Goal: Information Seeking & Learning: Check status

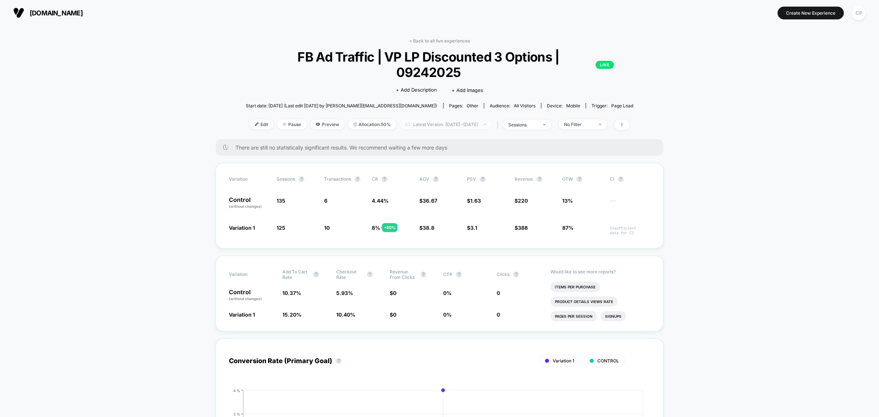
click at [423, 119] on span "Latest Version: Sep 24, 2025 - Sep 24, 2025" at bounding box center [446, 124] width 92 height 10
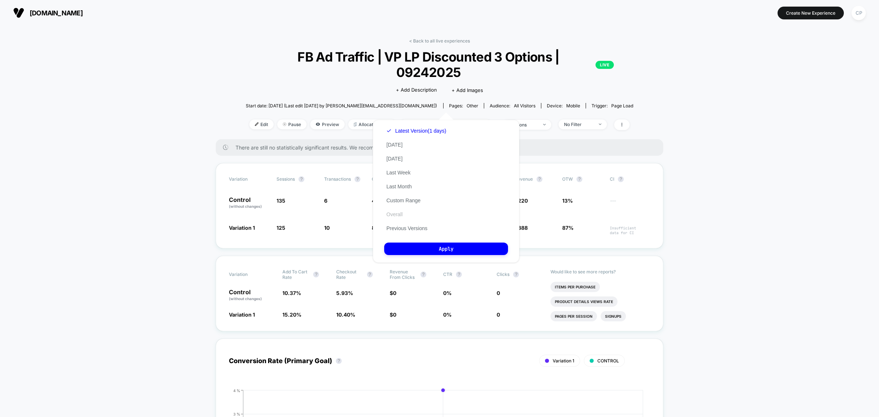
click at [399, 211] on button "Overall" at bounding box center [394, 214] width 21 height 7
click at [415, 242] on button "Apply" at bounding box center [446, 248] width 124 height 12
